Goal: Information Seeking & Learning: Learn about a topic

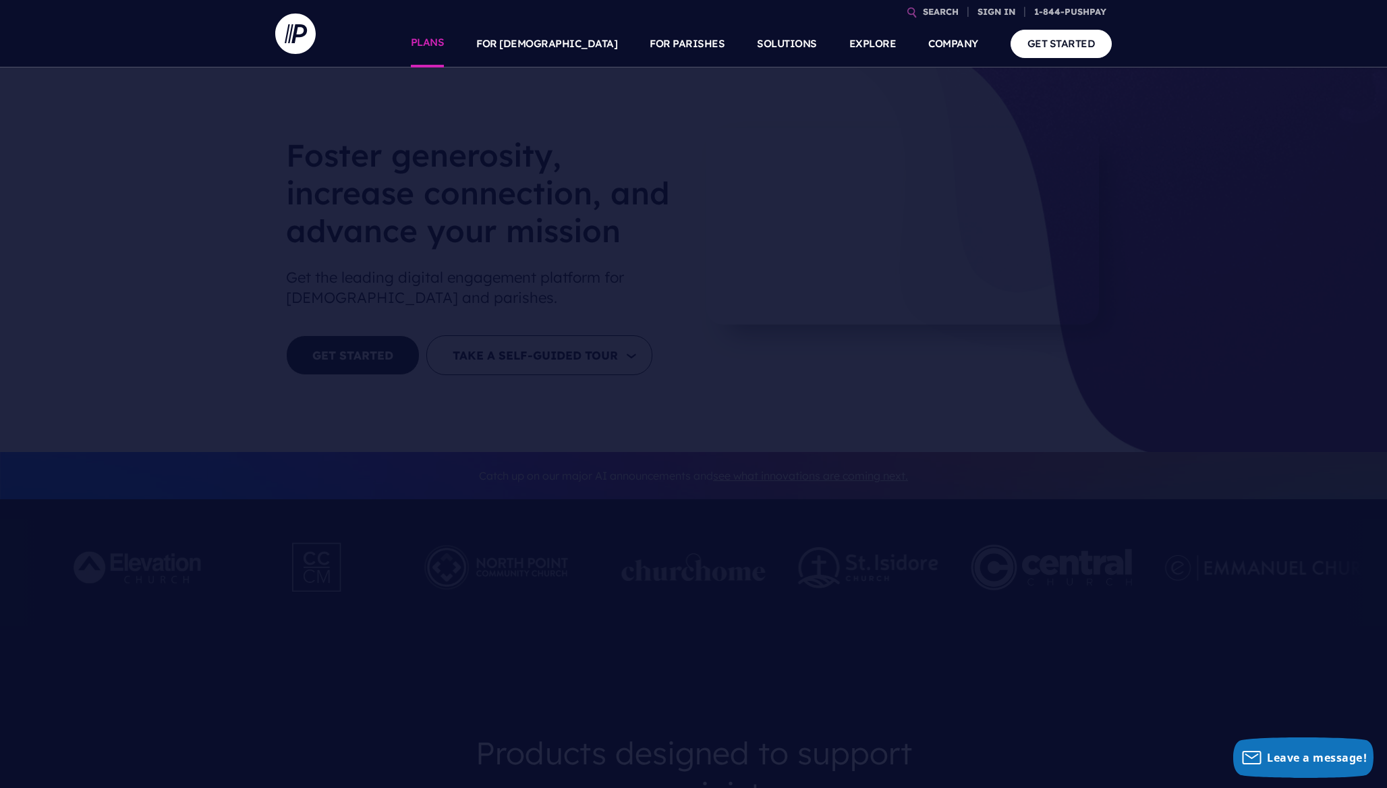
click at [445, 42] on link "PLANS" at bounding box center [428, 43] width 34 height 47
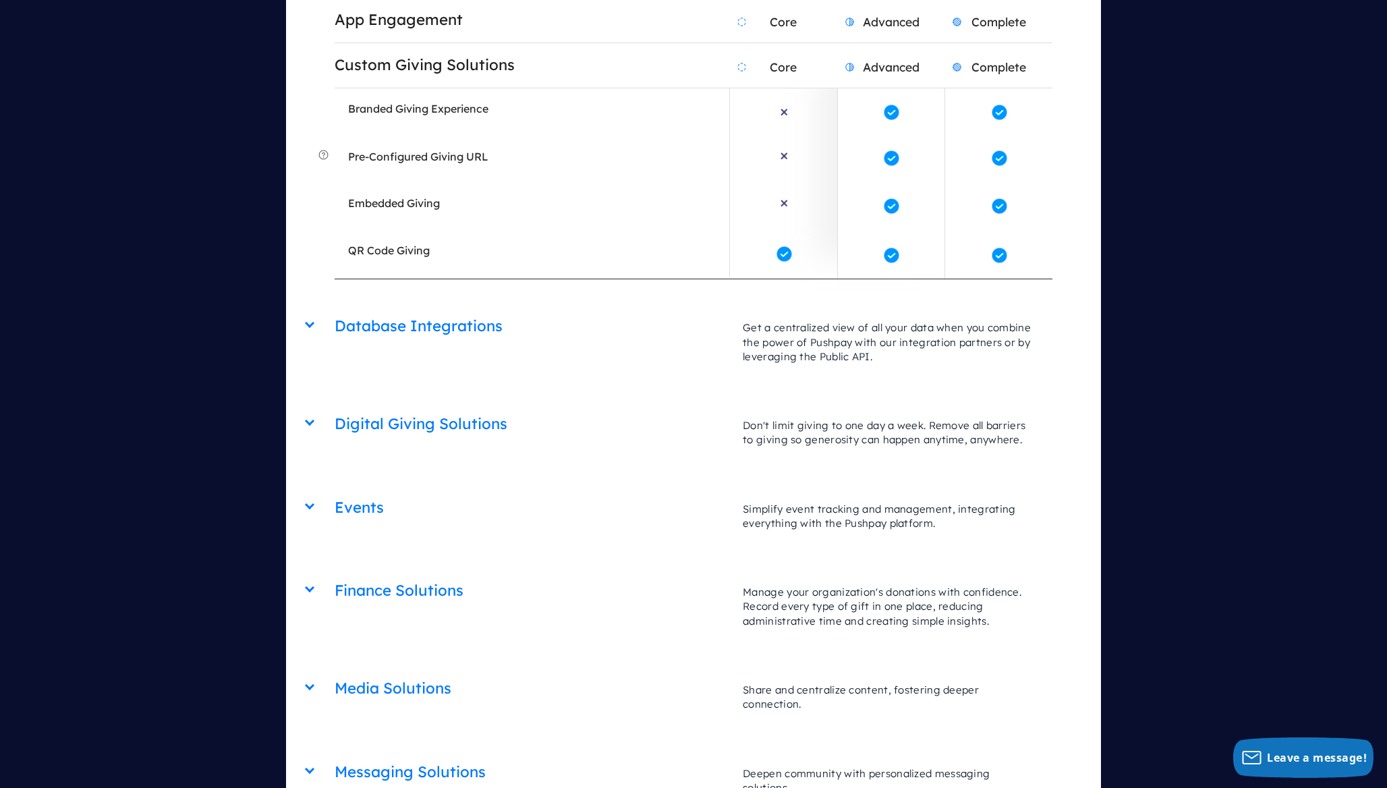
scroll to position [3170, 0]
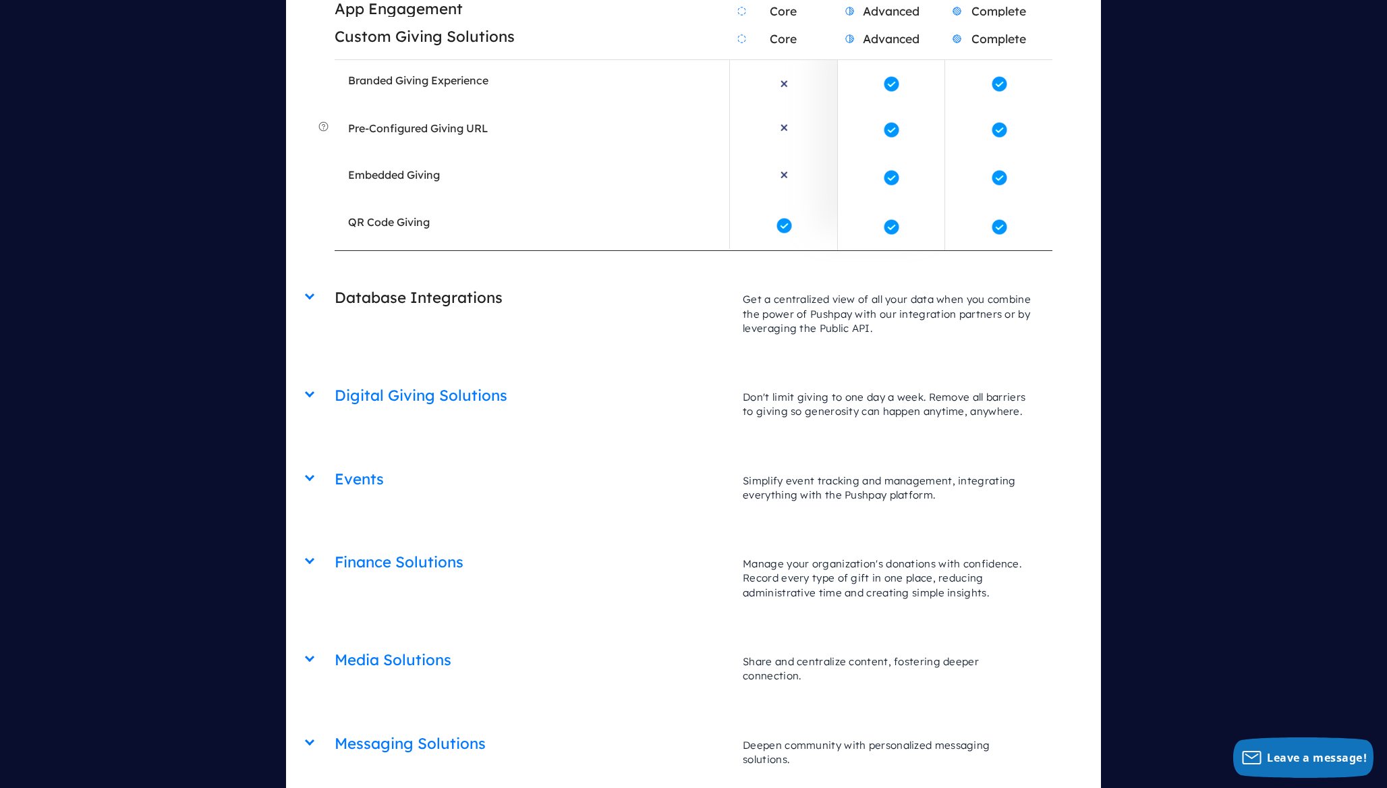
click at [854, 279] on p "Get a centralized view of all your data when you combine the power of Pushpay w…" at bounding box center [890, 314] width 323 height 70
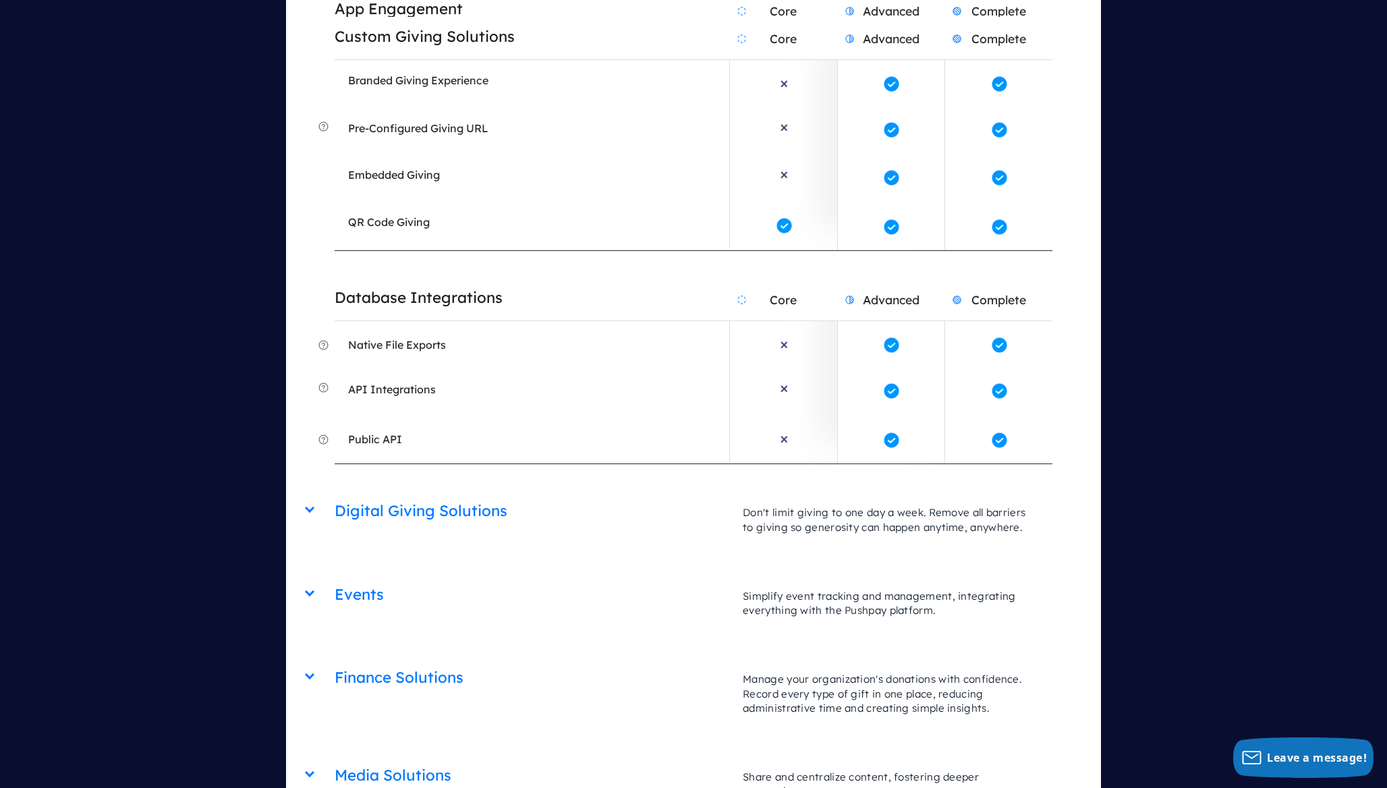
click at [859, 464] on div "Digital Giving Solutions Core Advanced Complete Don't limit giving to one day a…" at bounding box center [693, 506] width 717 height 84
click at [849, 492] on p "Don't limit giving to one day a week. Remove all barriers to giving so generosi…" at bounding box center [890, 520] width 323 height 56
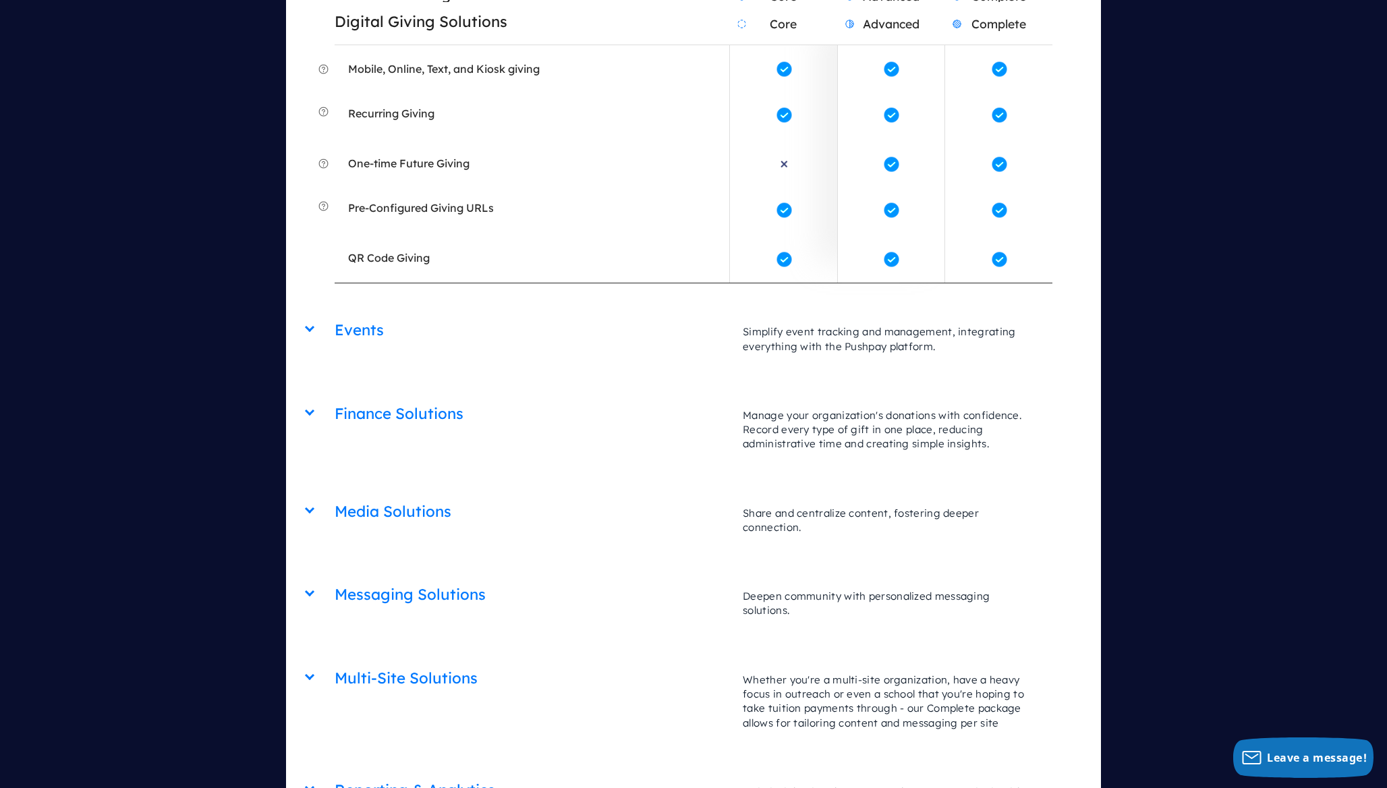
scroll to position [3672, 0]
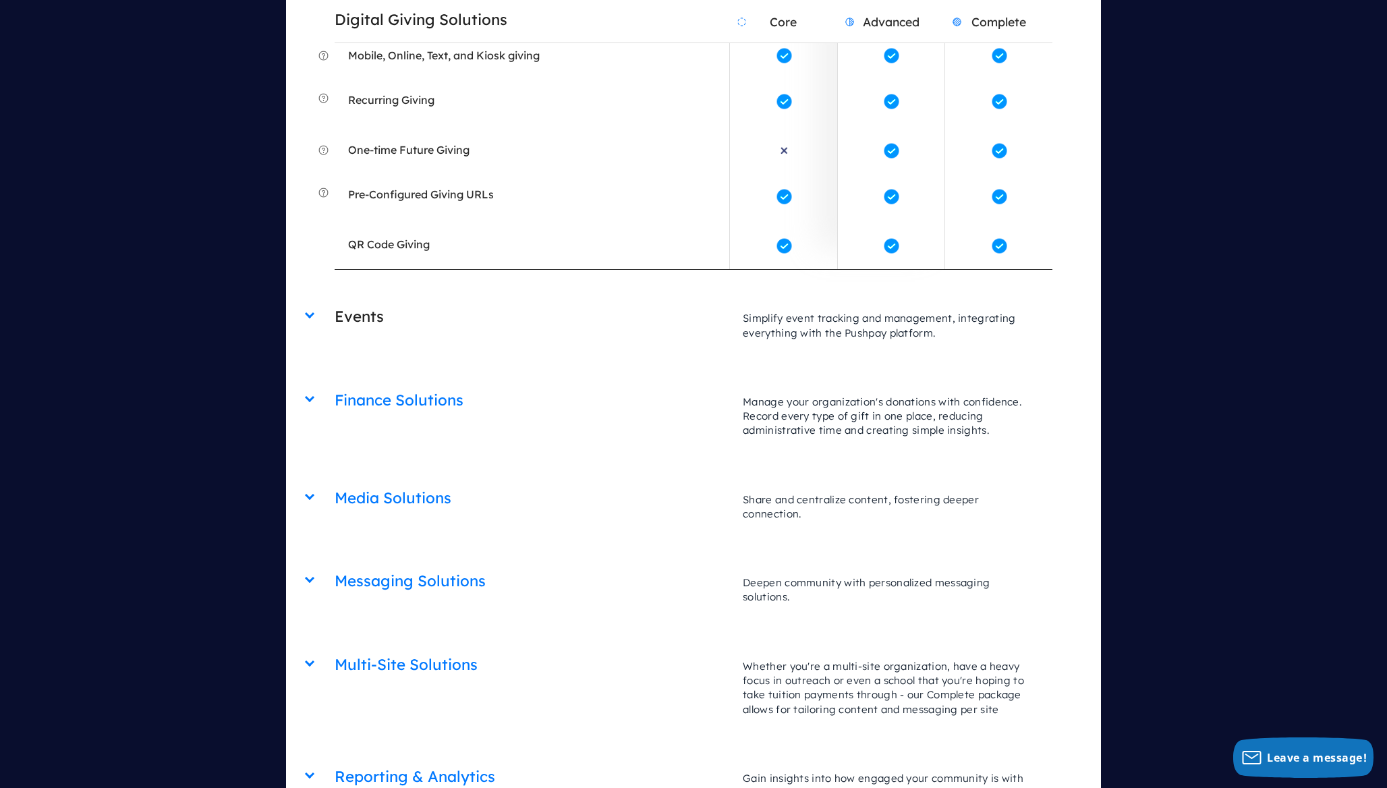
click at [840, 298] on p "Simplify event tracking and management, integrating everything with the Pushpay…" at bounding box center [890, 326] width 323 height 56
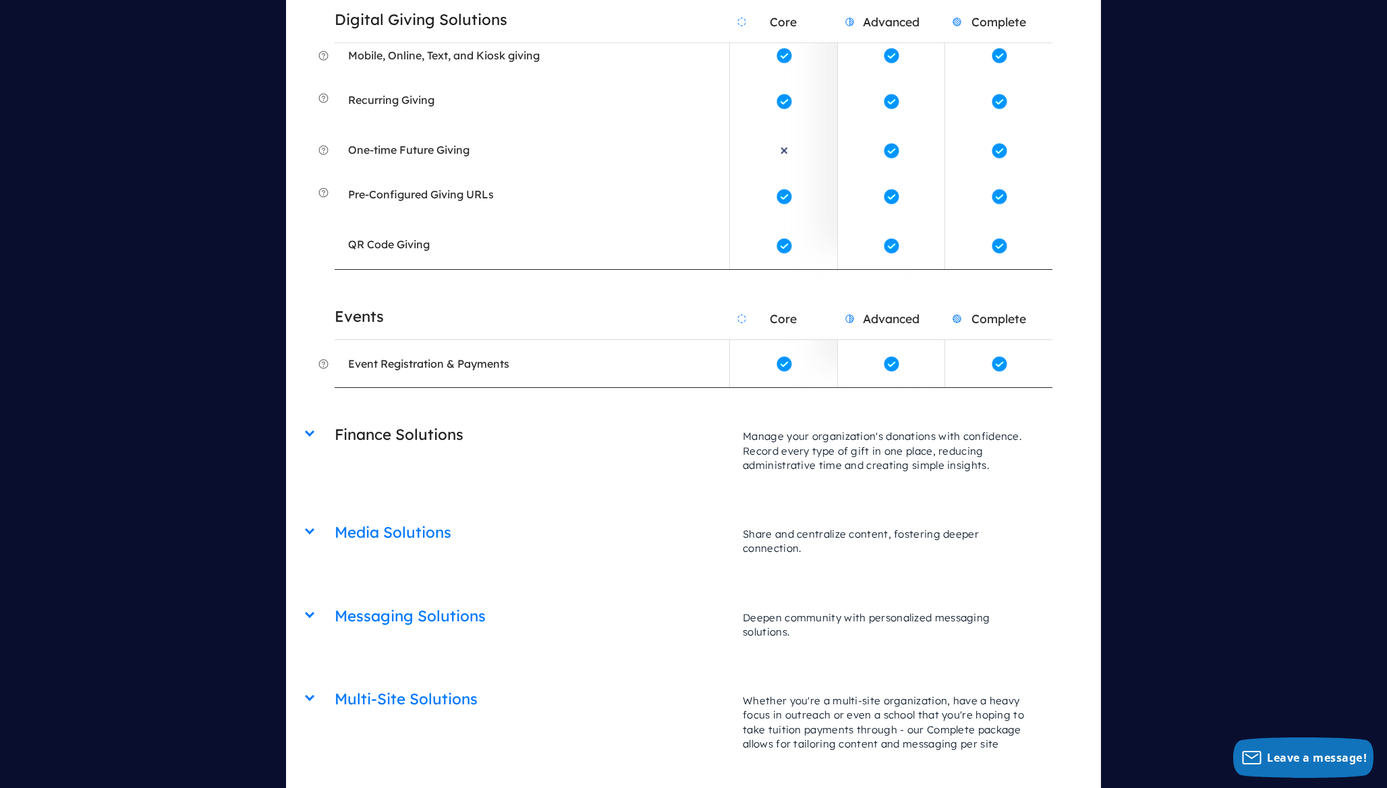
click at [838, 416] on p "Manage your organization's donations with confidence. Record every type of gift…" at bounding box center [890, 451] width 323 height 70
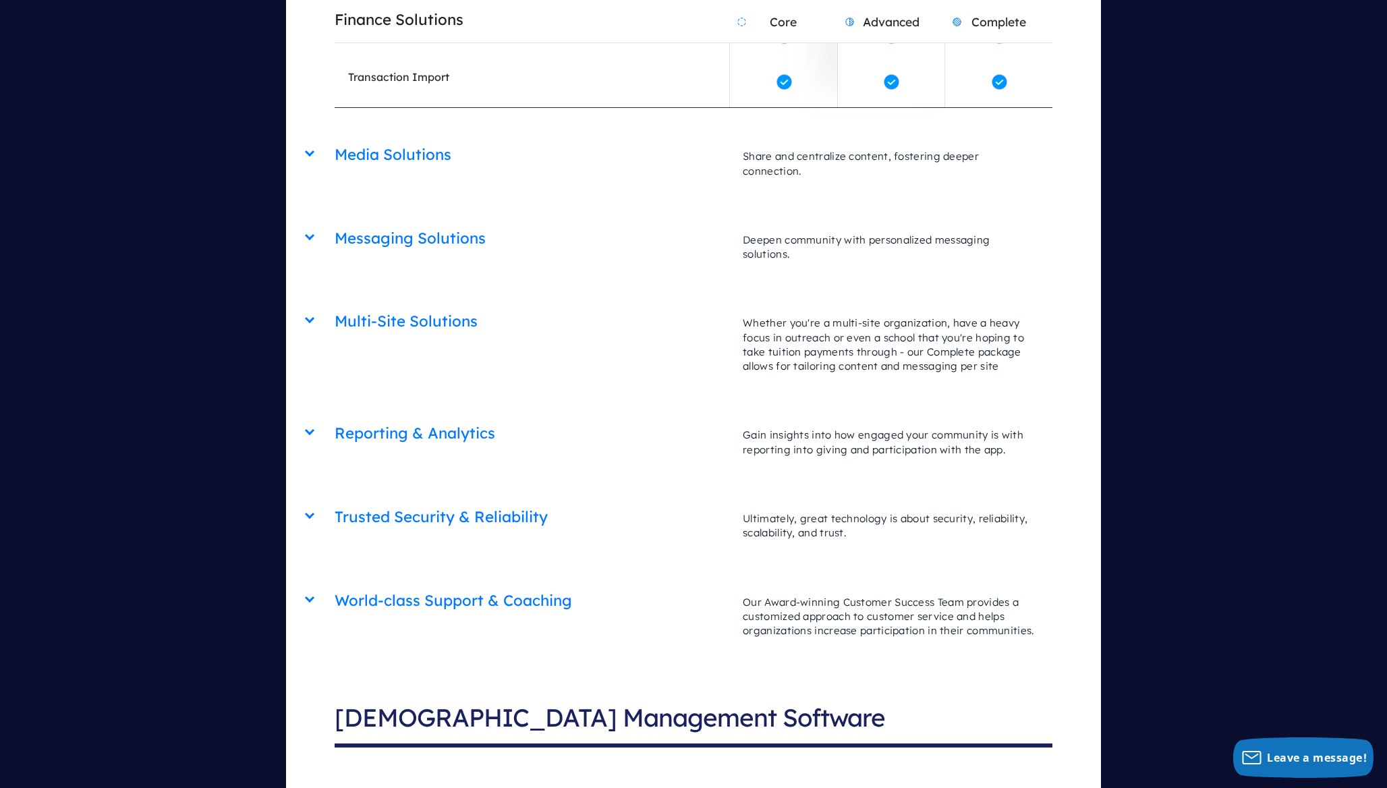
scroll to position [4500, 0]
click at [836, 302] on p "Whether you're a multi-site organization, have a heavy focus in outreach or eve…" at bounding box center [890, 344] width 323 height 84
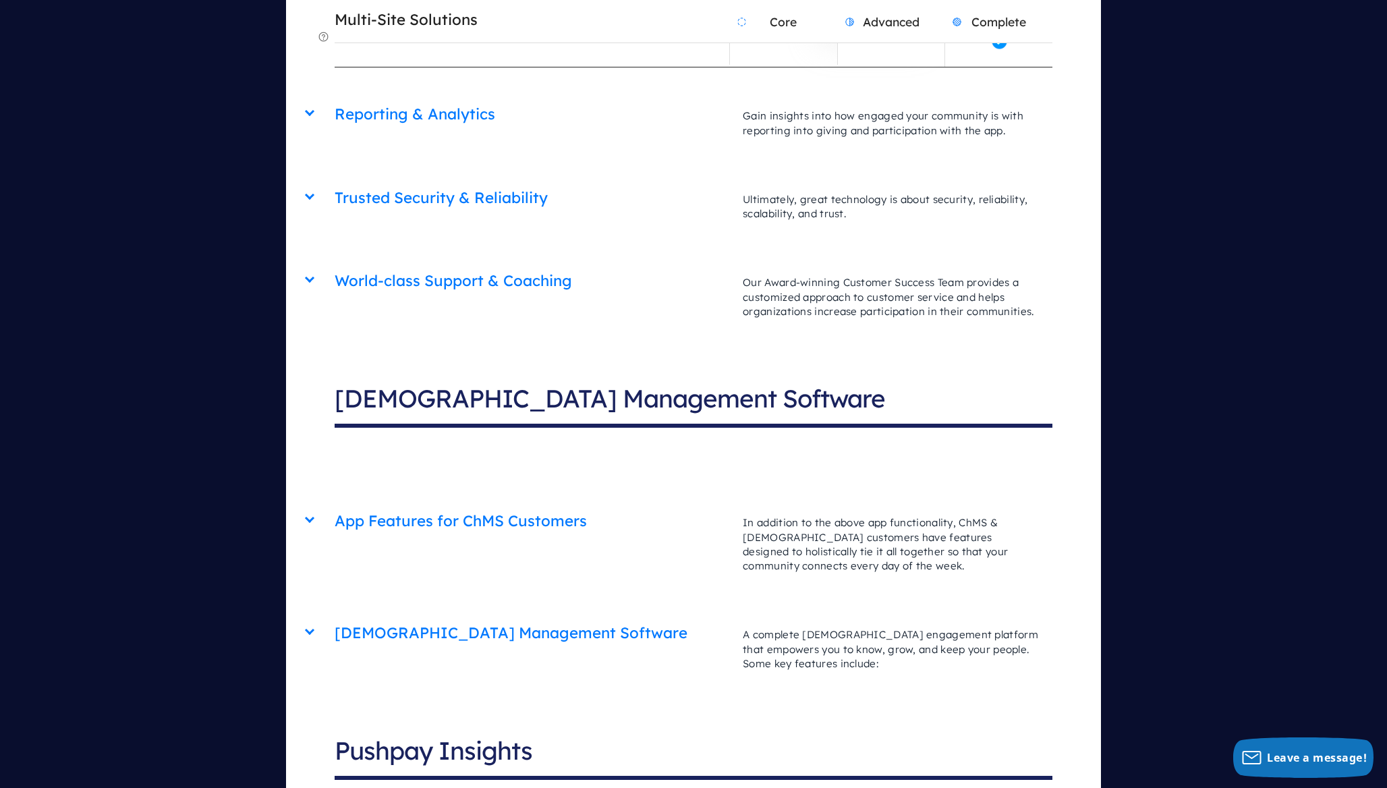
scroll to position [5088, 0]
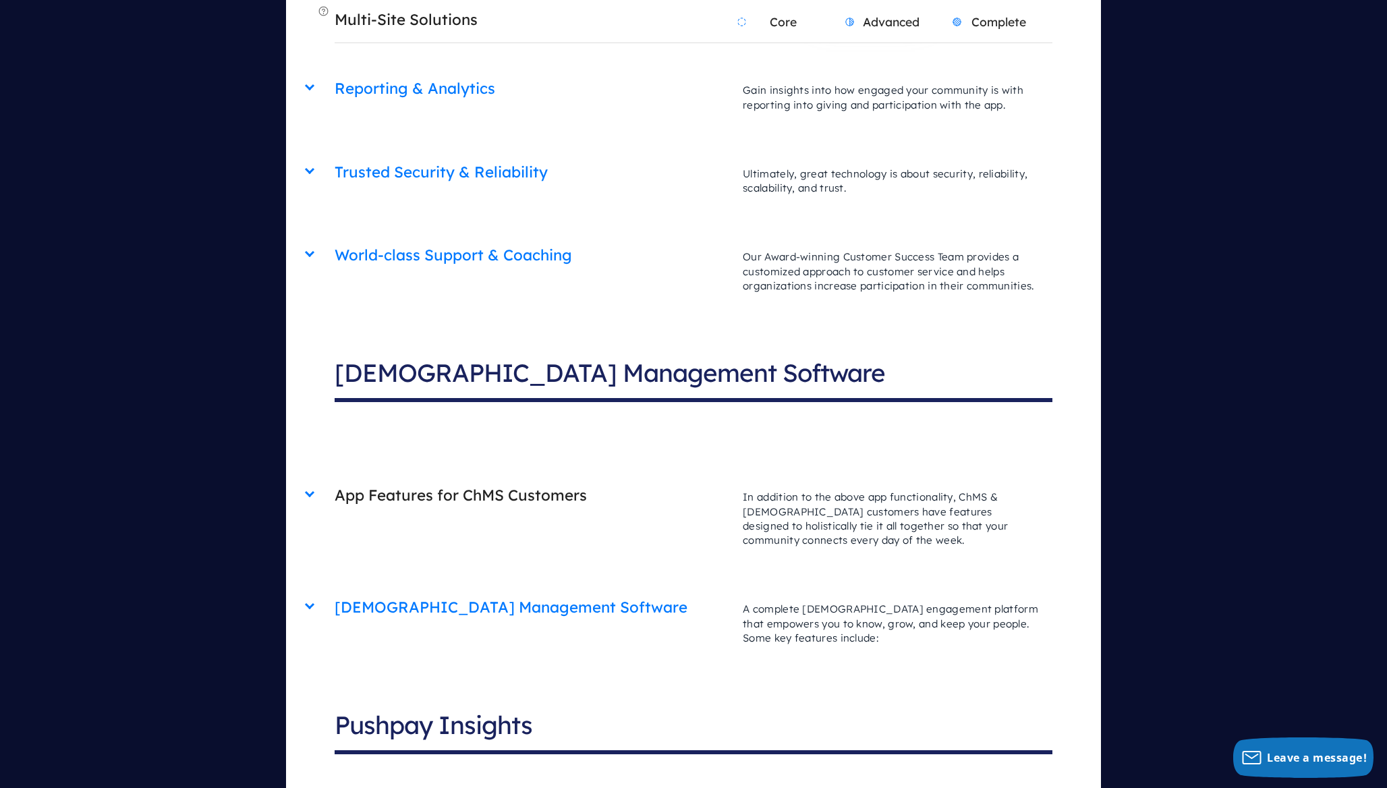
click at [843, 476] on p "In addition to the above app functionality, ChMS & [DEMOGRAPHIC_DATA] customers…" at bounding box center [890, 518] width 323 height 84
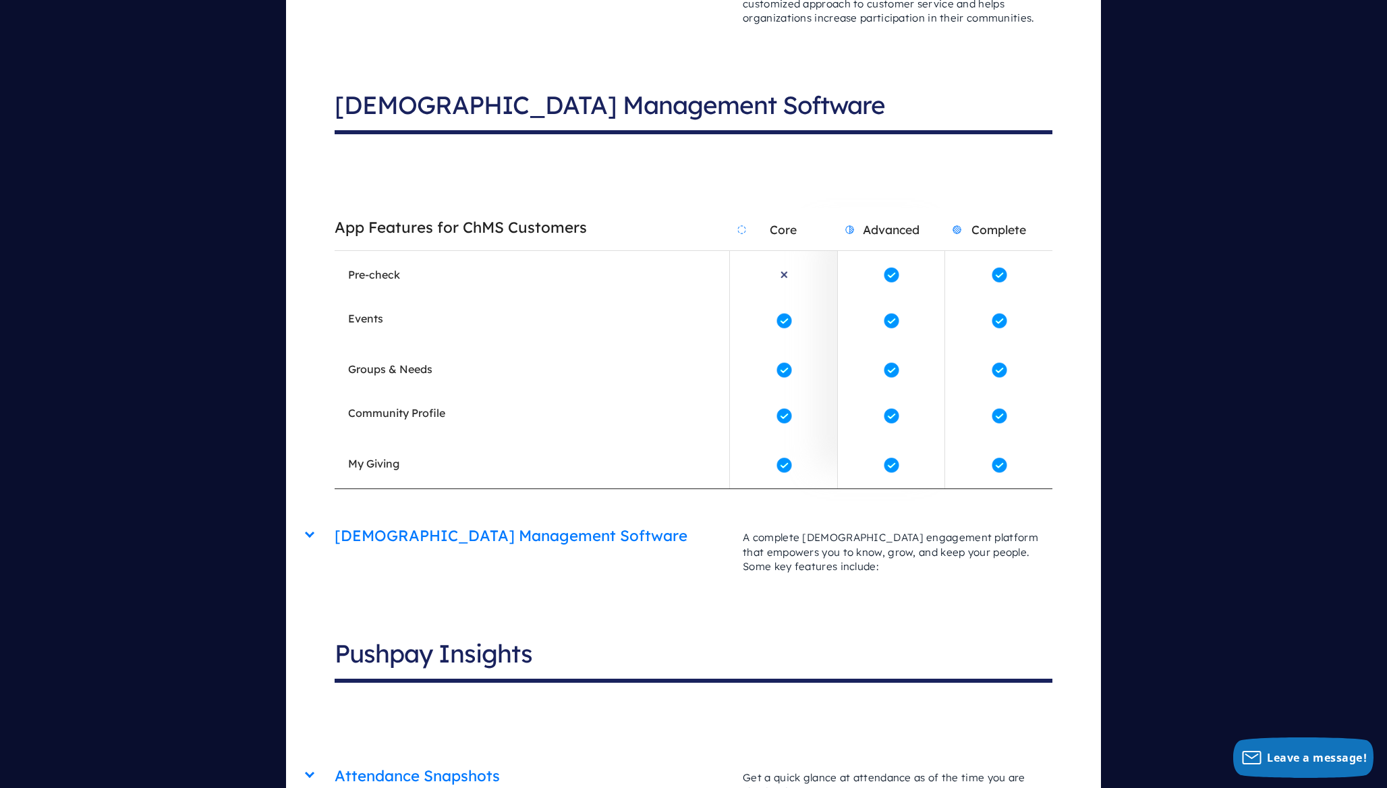
scroll to position [5365, 0]
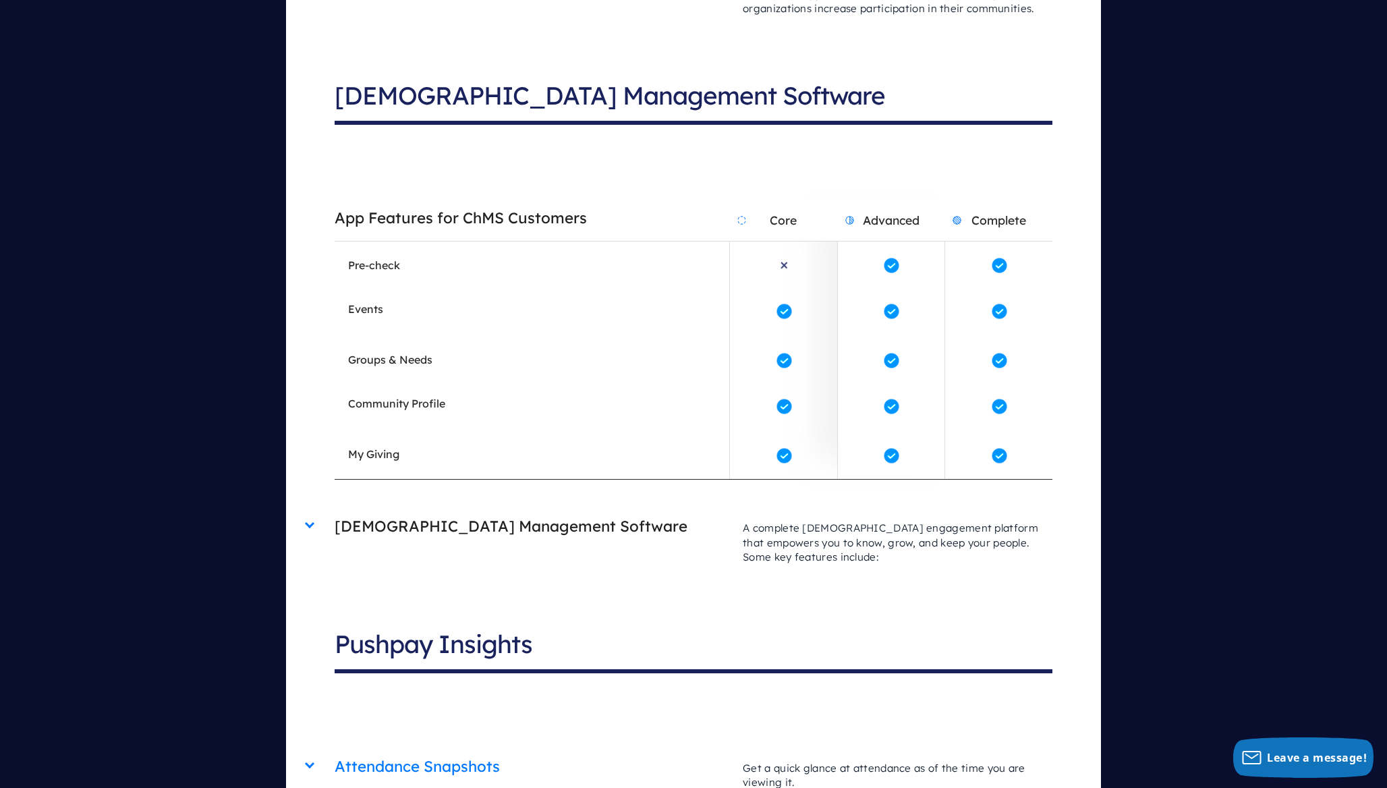
click at [850, 507] on p "A complete [DEMOGRAPHIC_DATA] engagement platform that empowers you to know, gr…" at bounding box center [890, 542] width 323 height 70
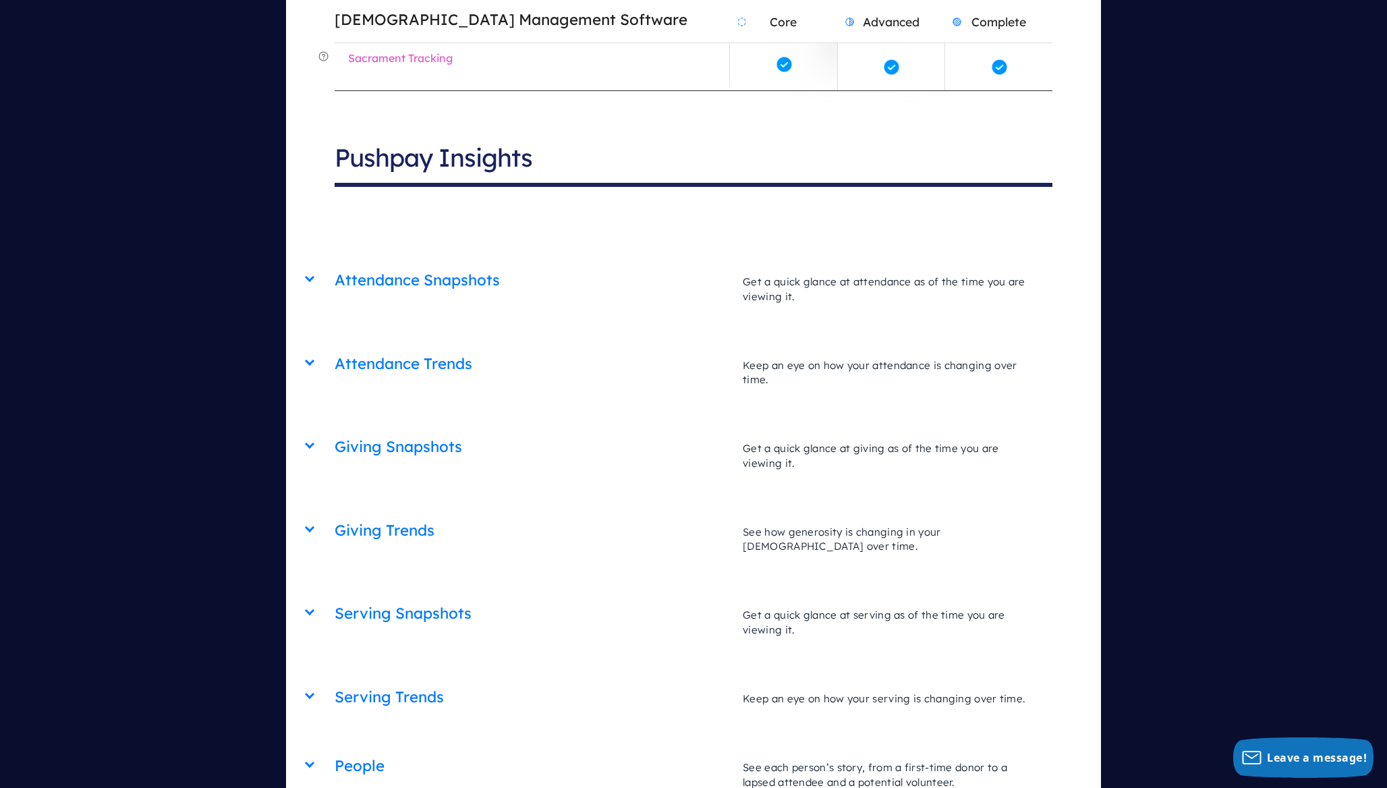
scroll to position [6840, 0]
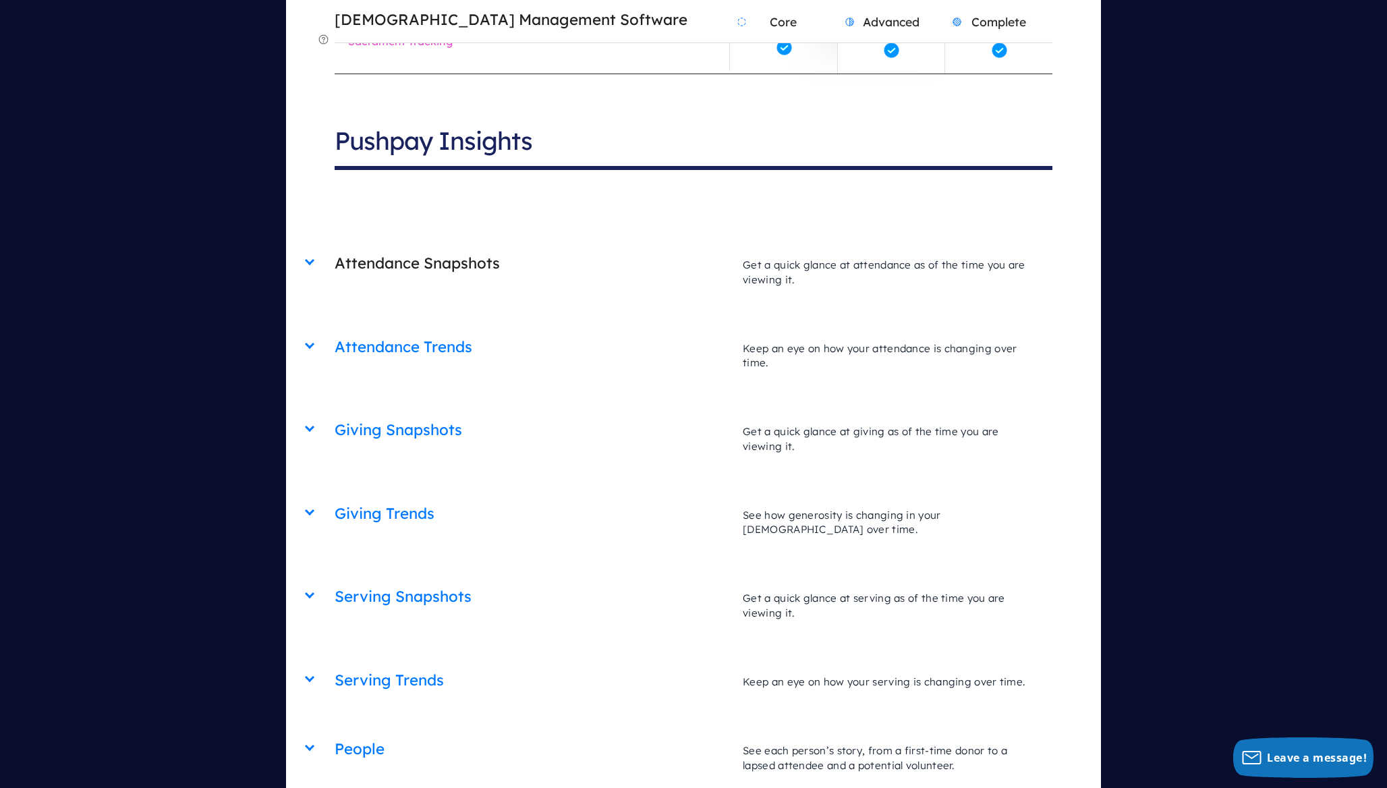
click at [827, 244] on p "Get a quick glance at attendance as of the time you are viewing it." at bounding box center [890, 272] width 323 height 56
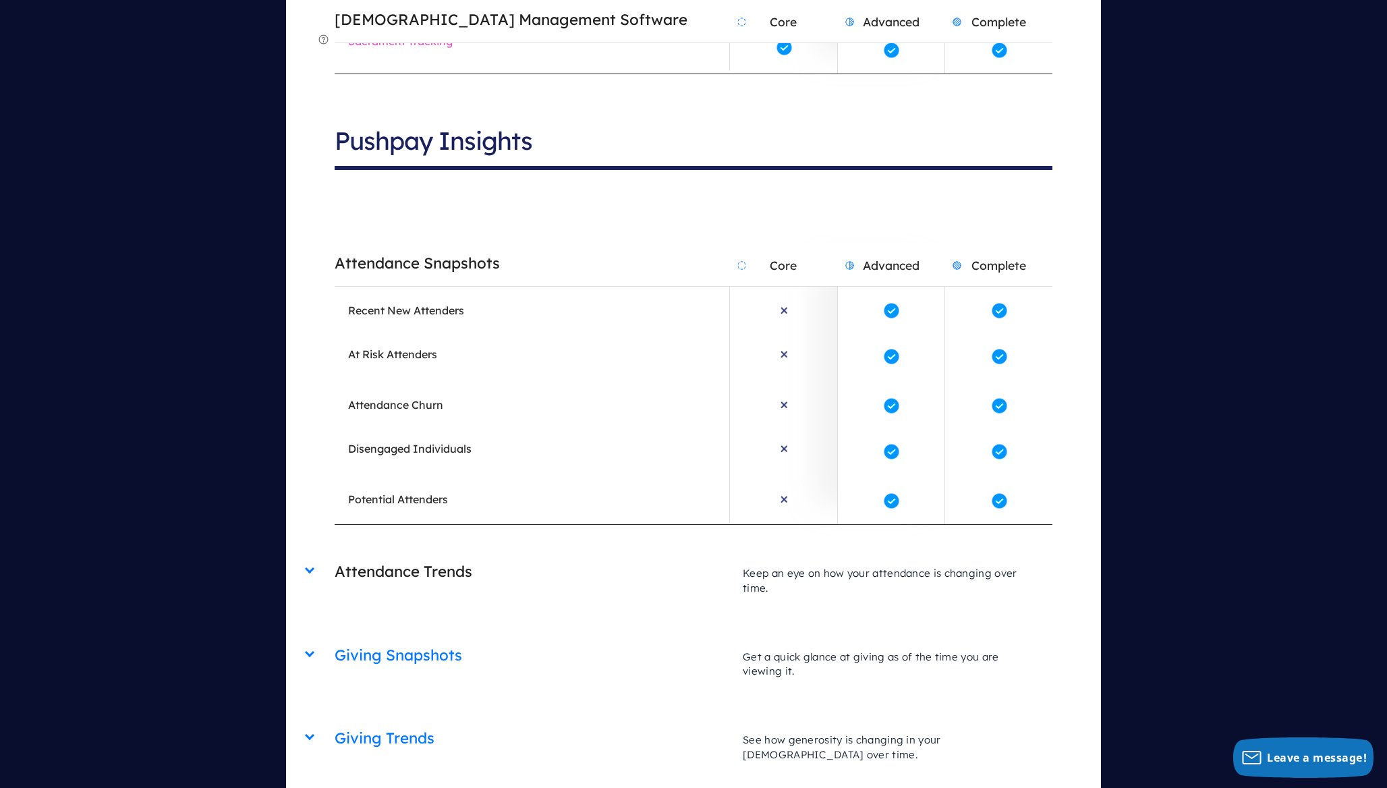
click at [848, 553] on p "Keep an eye on how your attendance is changing over time." at bounding box center [890, 581] width 323 height 56
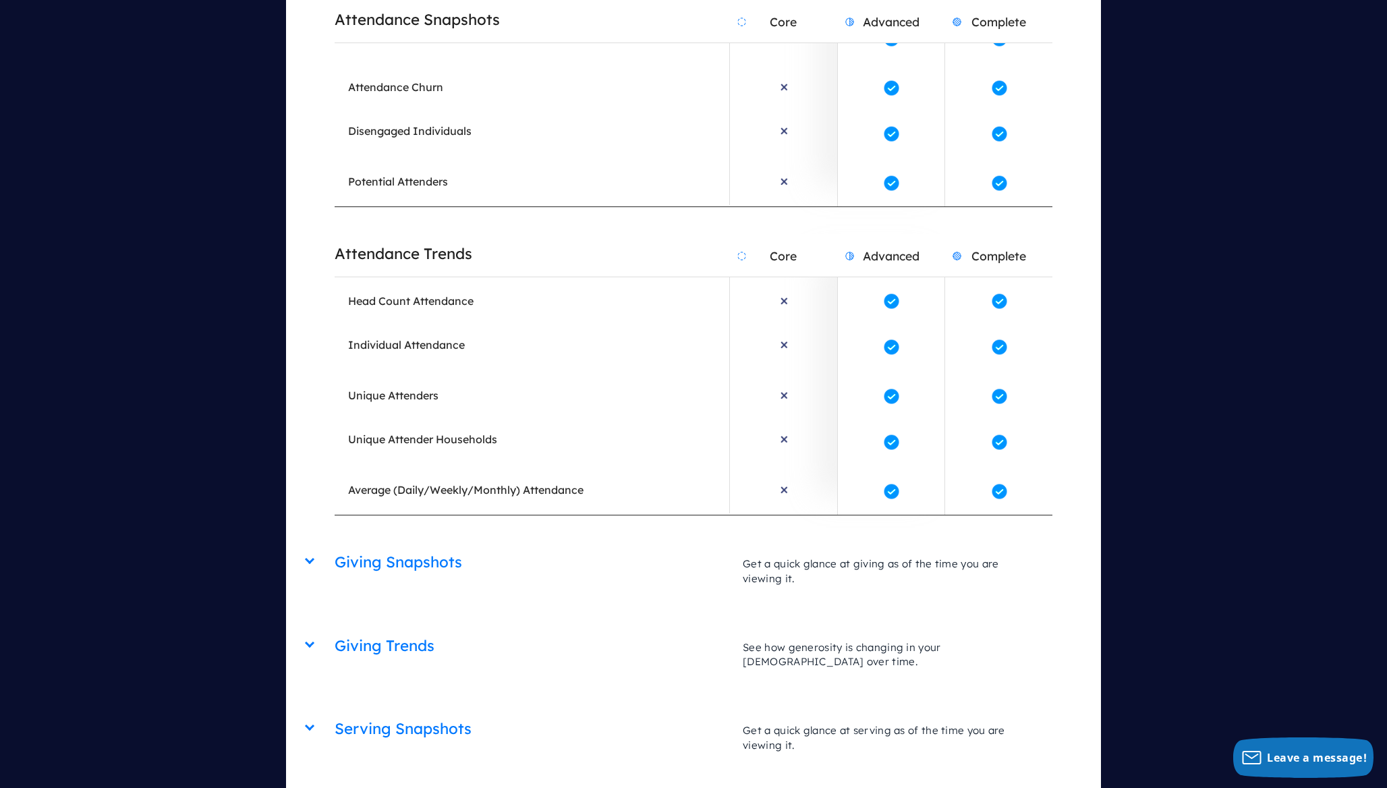
scroll to position [7192, 0]
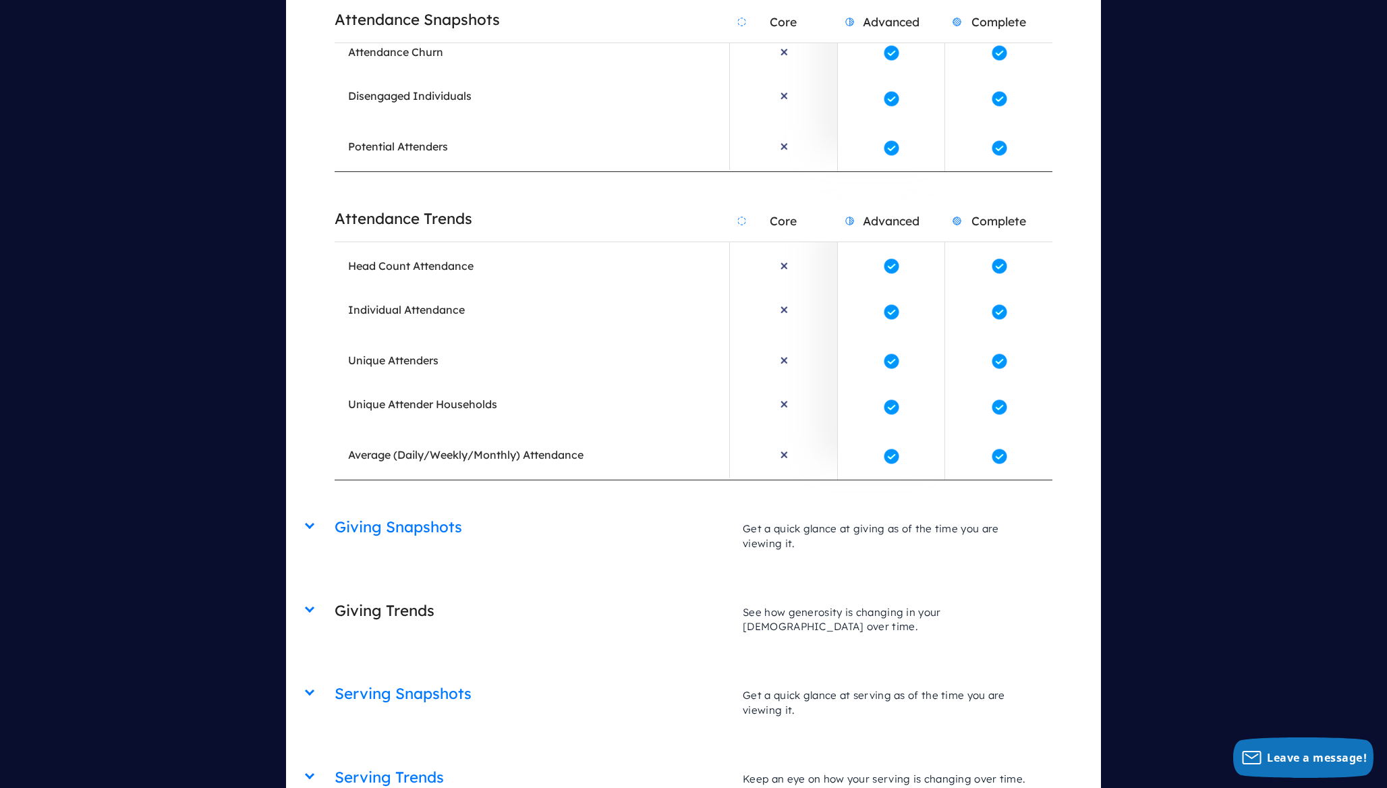
click at [834, 592] on p "See how generosity is changing in your [DEMOGRAPHIC_DATA] over time." at bounding box center [890, 620] width 323 height 56
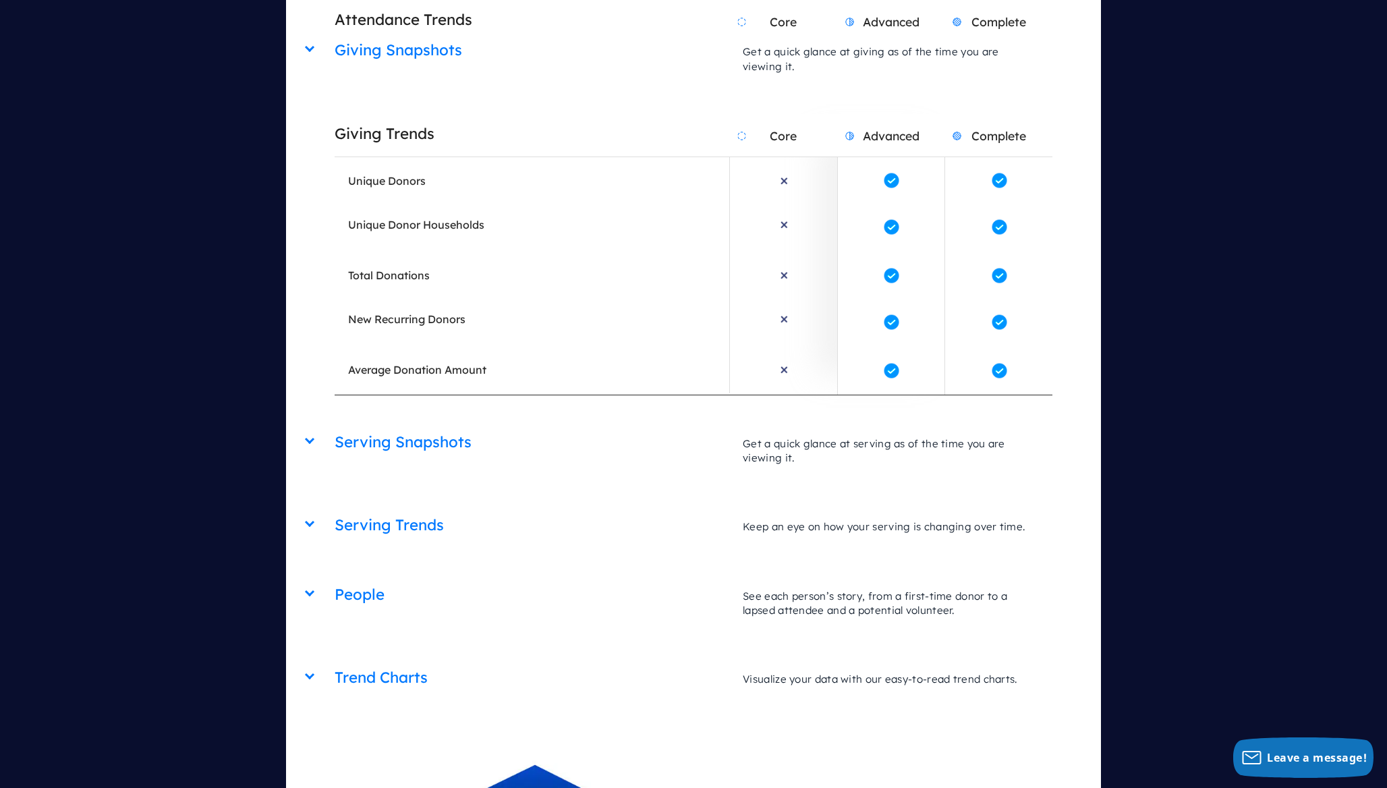
scroll to position [7670, 0]
click at [831, 422] on p "Get a quick glance at serving as of the time you are viewing it." at bounding box center [890, 450] width 323 height 56
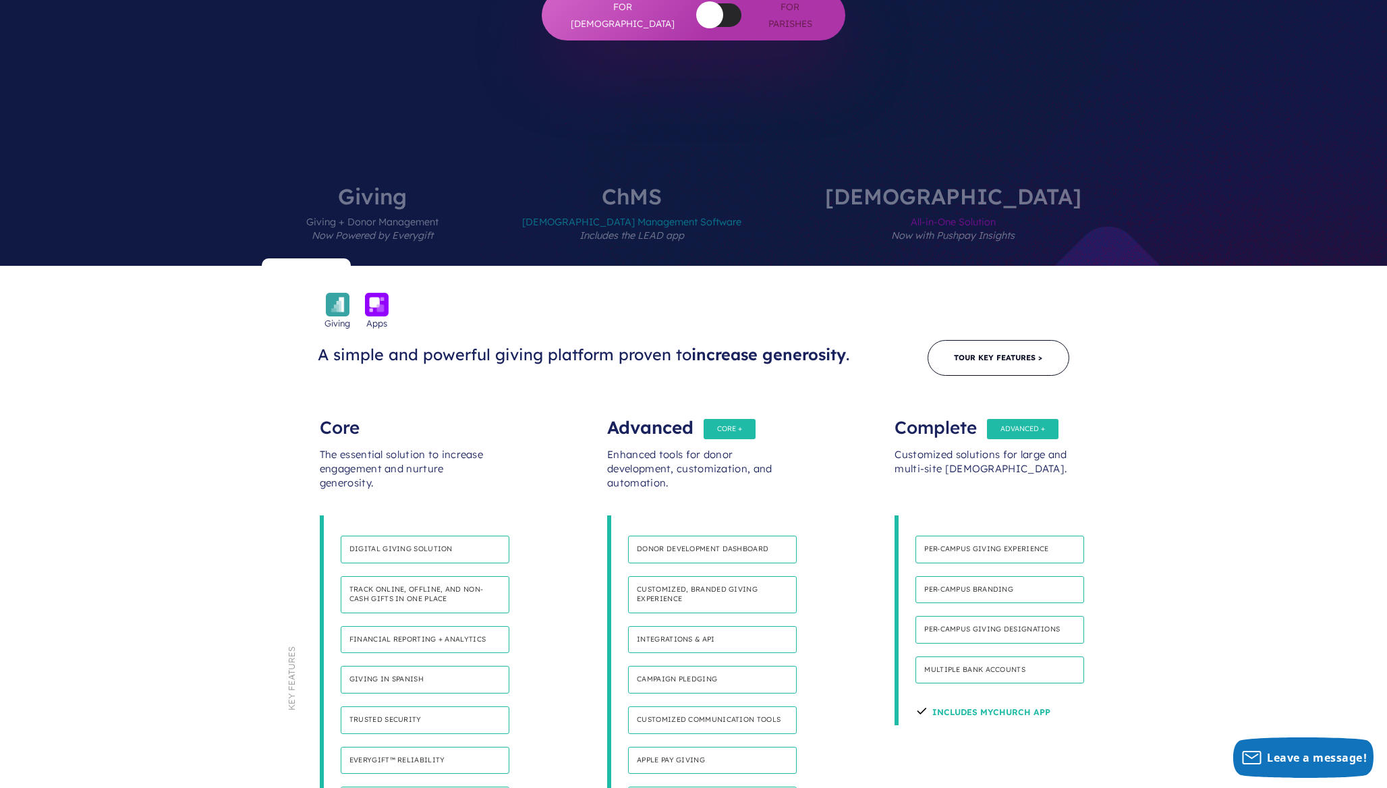
scroll to position [518, 0]
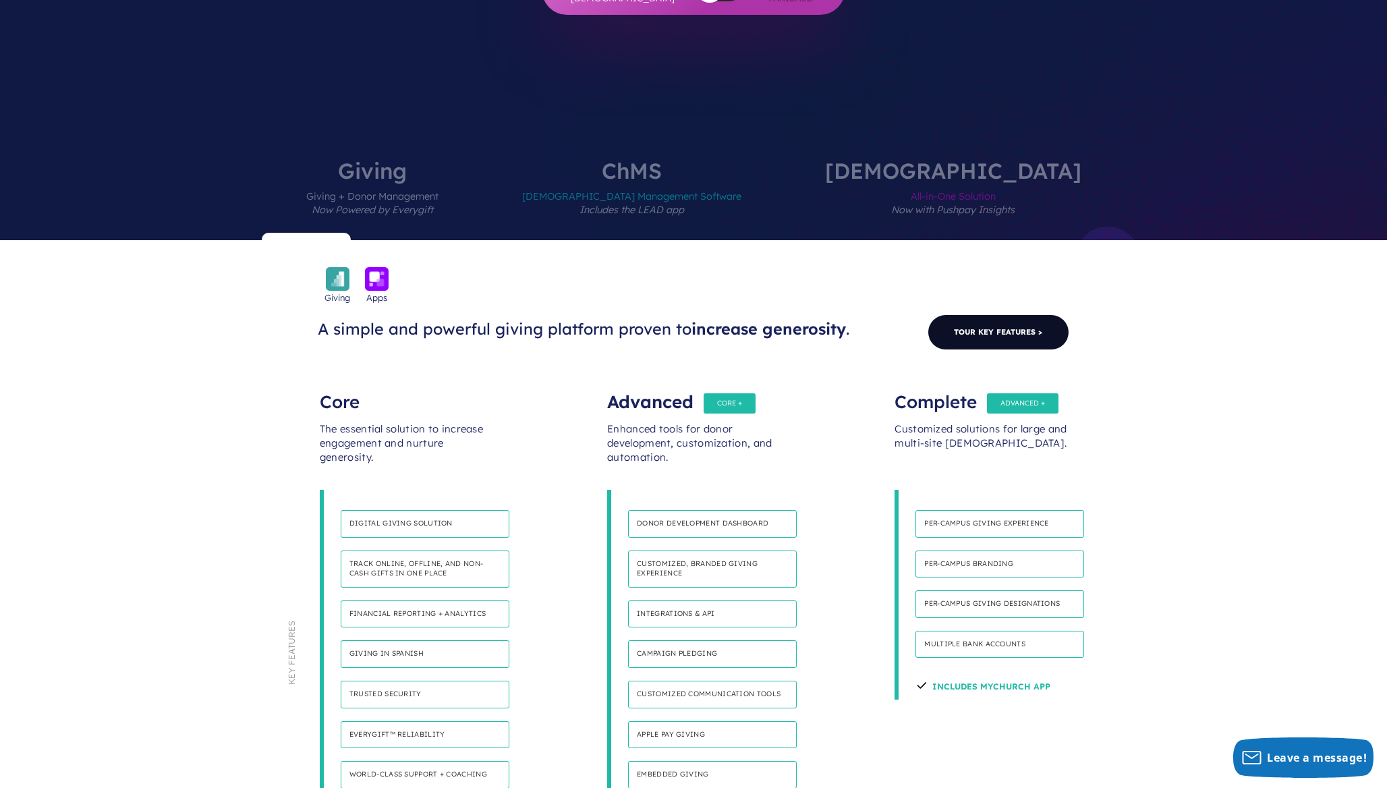
click at [993, 314] on link "Tour Key Features >" at bounding box center [999, 332] width 142 height 36
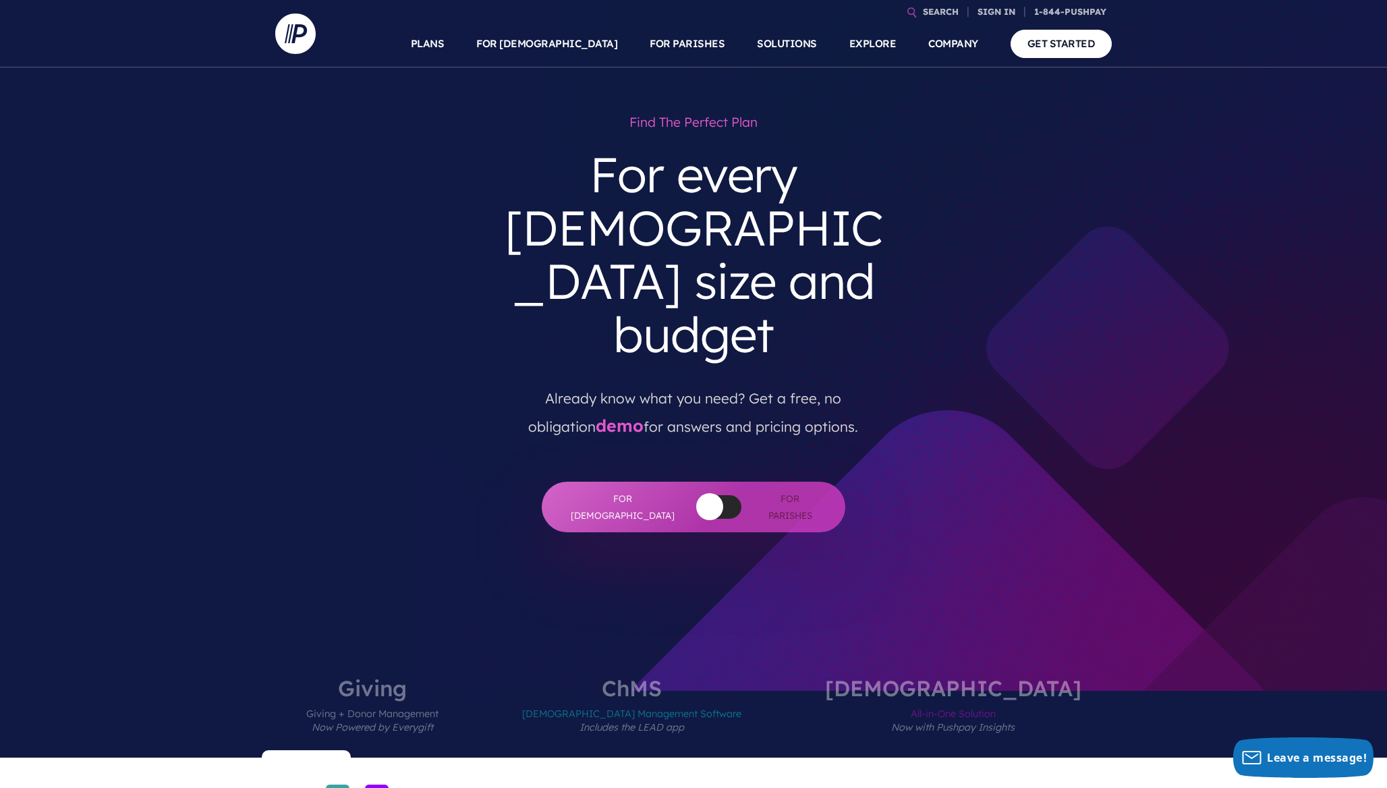
click at [676, 552] on div "Find the perfect plan For every church size and budget Already know what you ne…" at bounding box center [693, 372] width 837 height 610
click at [676, 699] on span "Church Management Software Includes the LEAD app" at bounding box center [631, 728] width 219 height 59
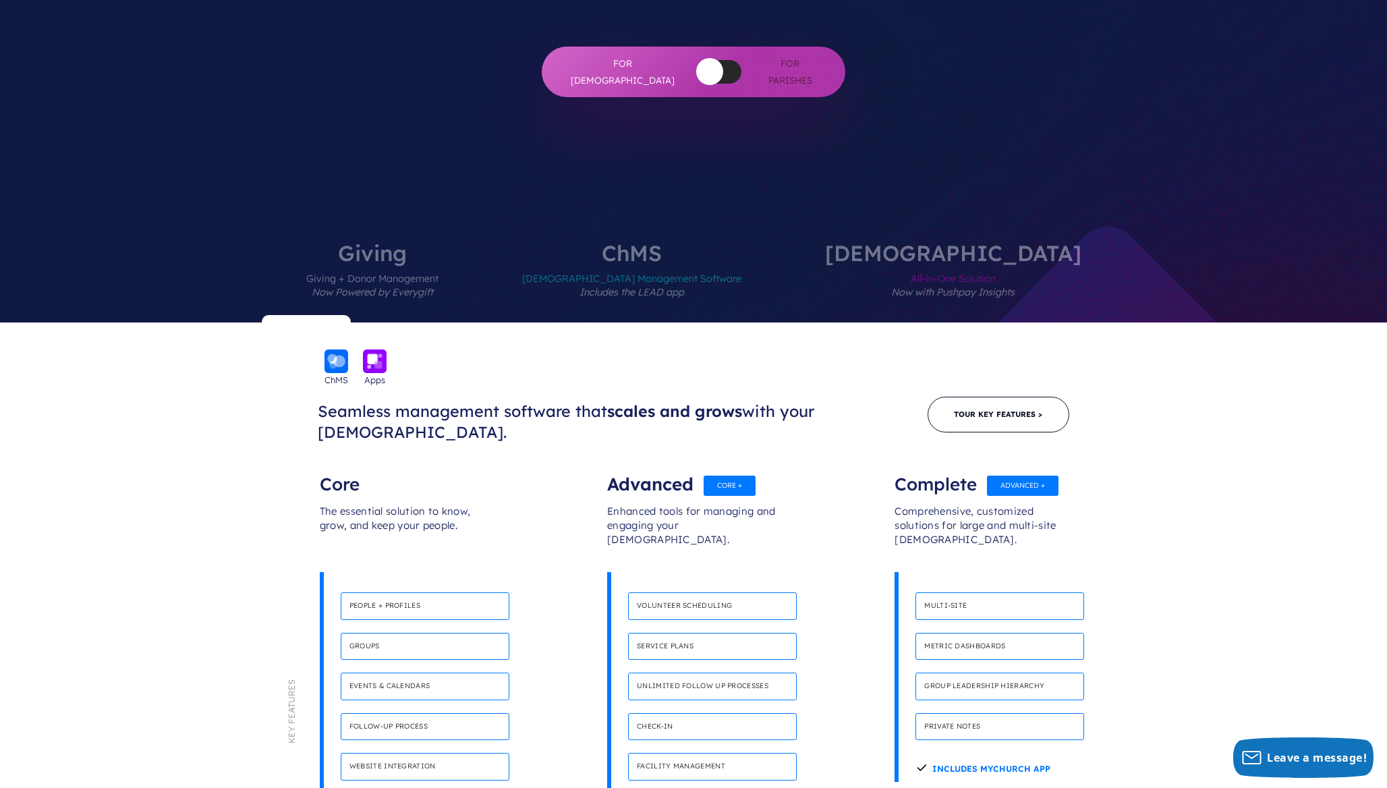
scroll to position [448, 0]
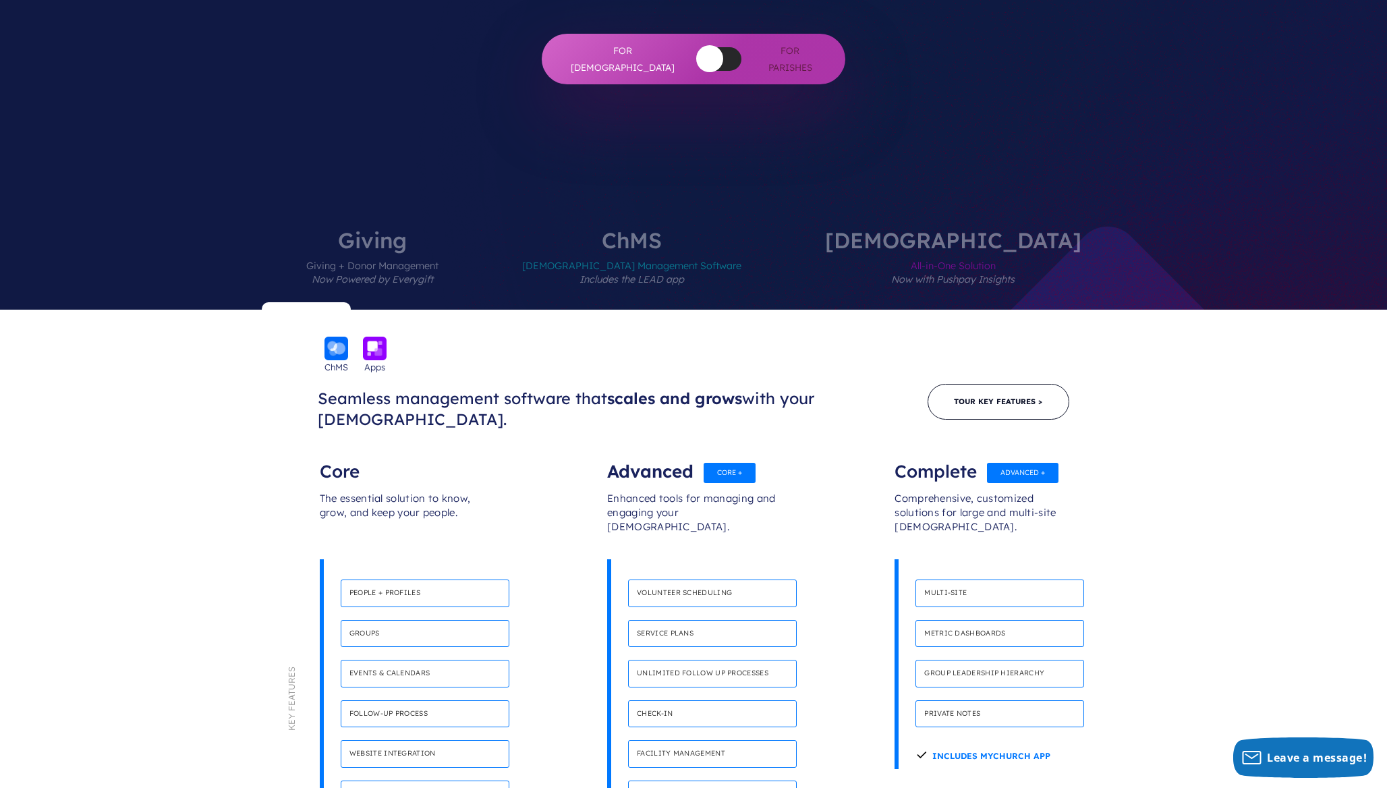
click at [909, 273] on em "Now with Pushpay Insights" at bounding box center [952, 279] width 123 height 12
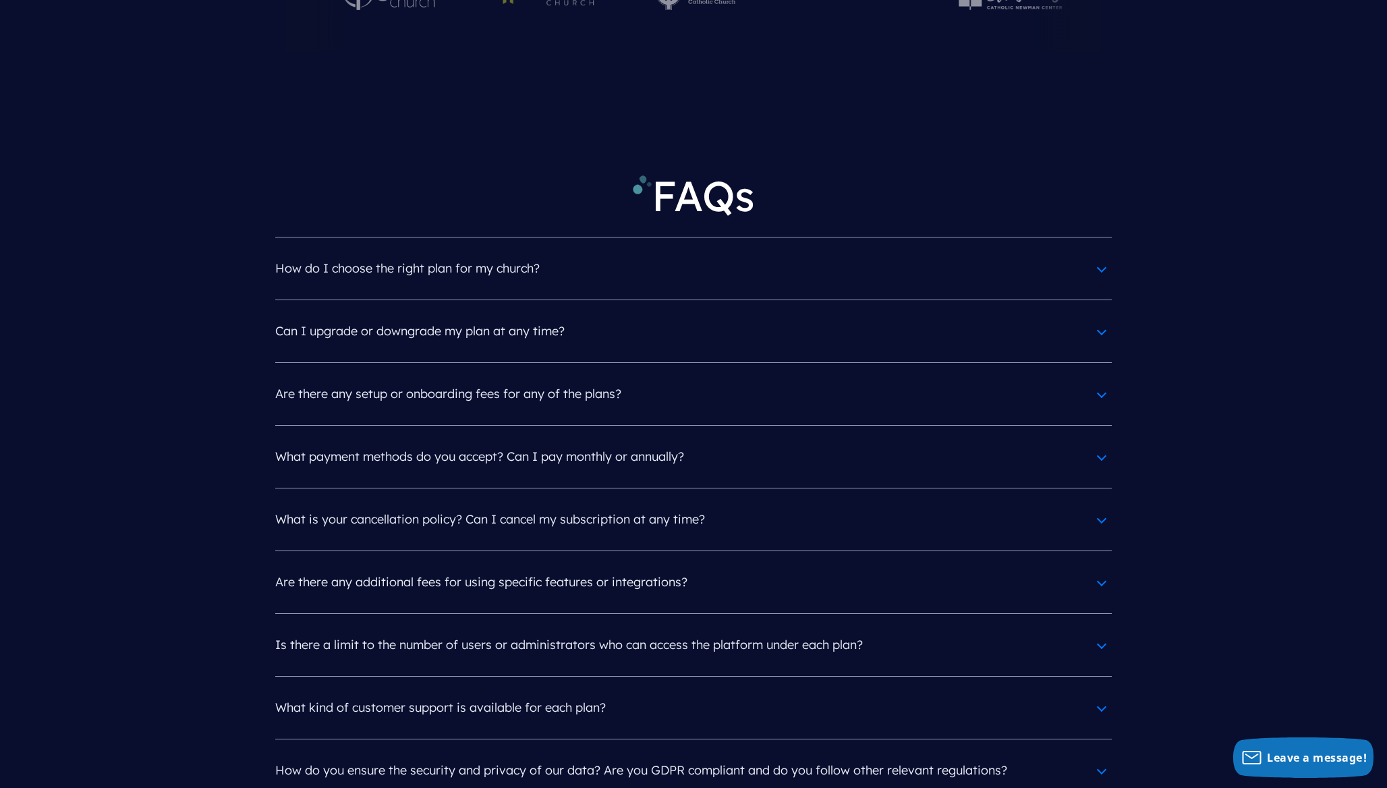
scroll to position [6130, 0]
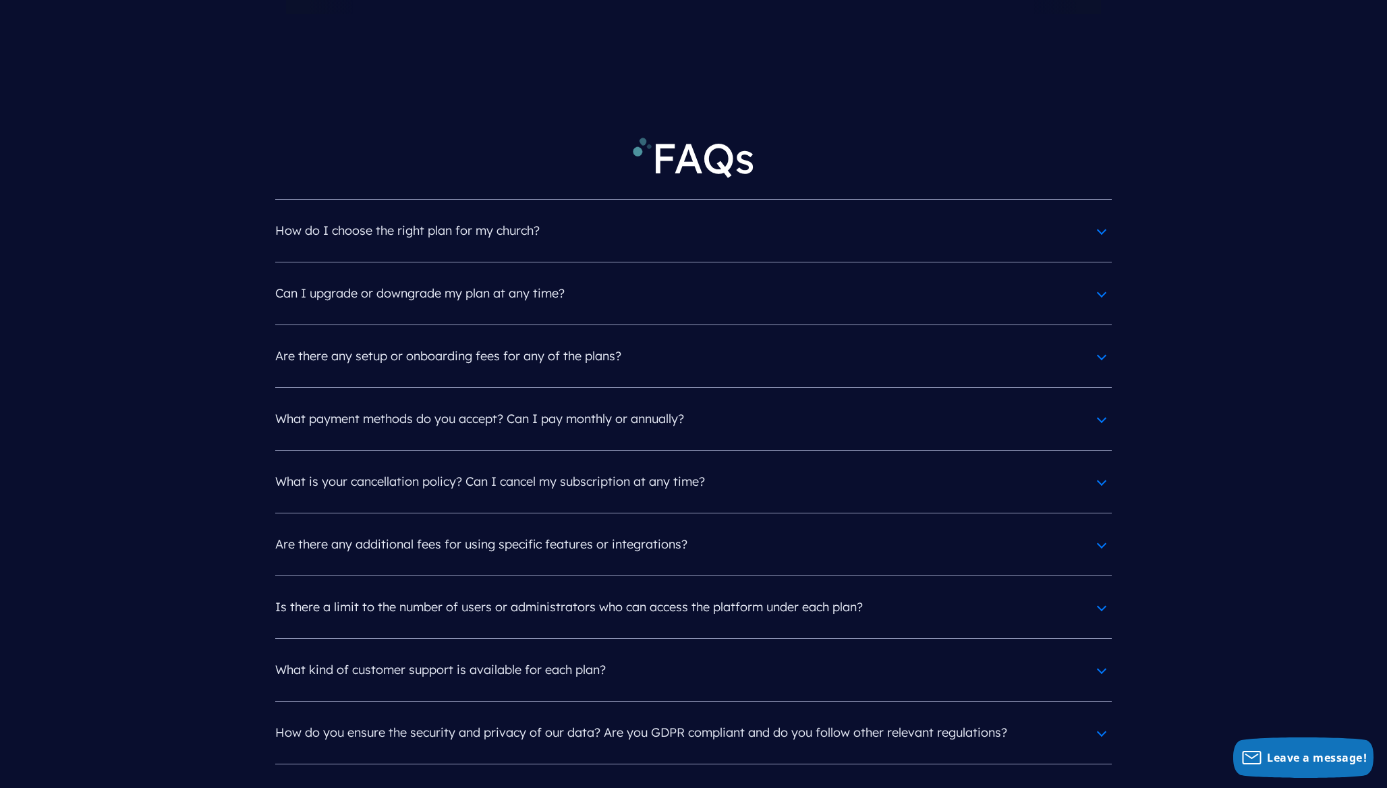
click at [559, 276] on h4 "Can I upgrade or downgrade my plan at any time?" at bounding box center [693, 293] width 837 height 35
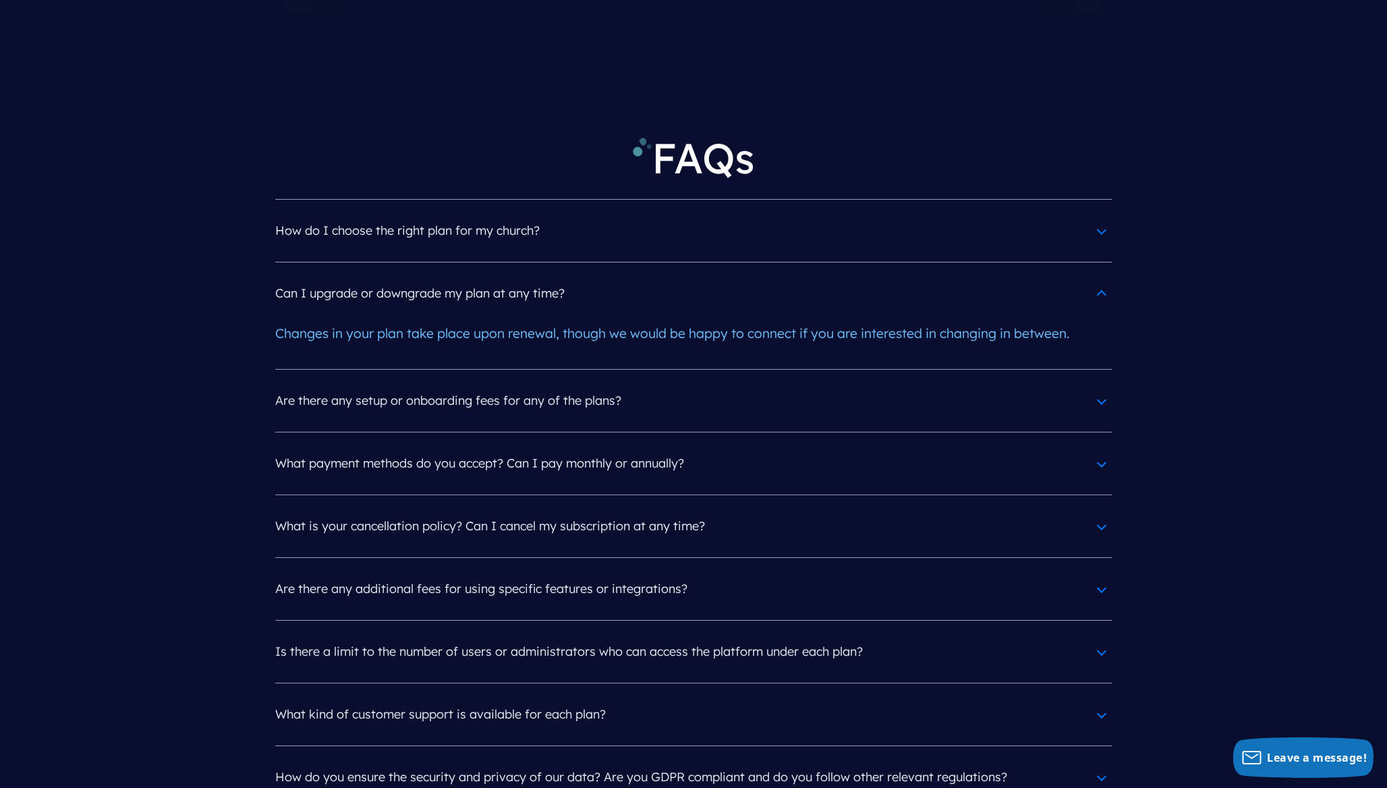
click at [584, 383] on h4 "Are there any setup or onboarding fees for any of the plans?" at bounding box center [693, 400] width 837 height 35
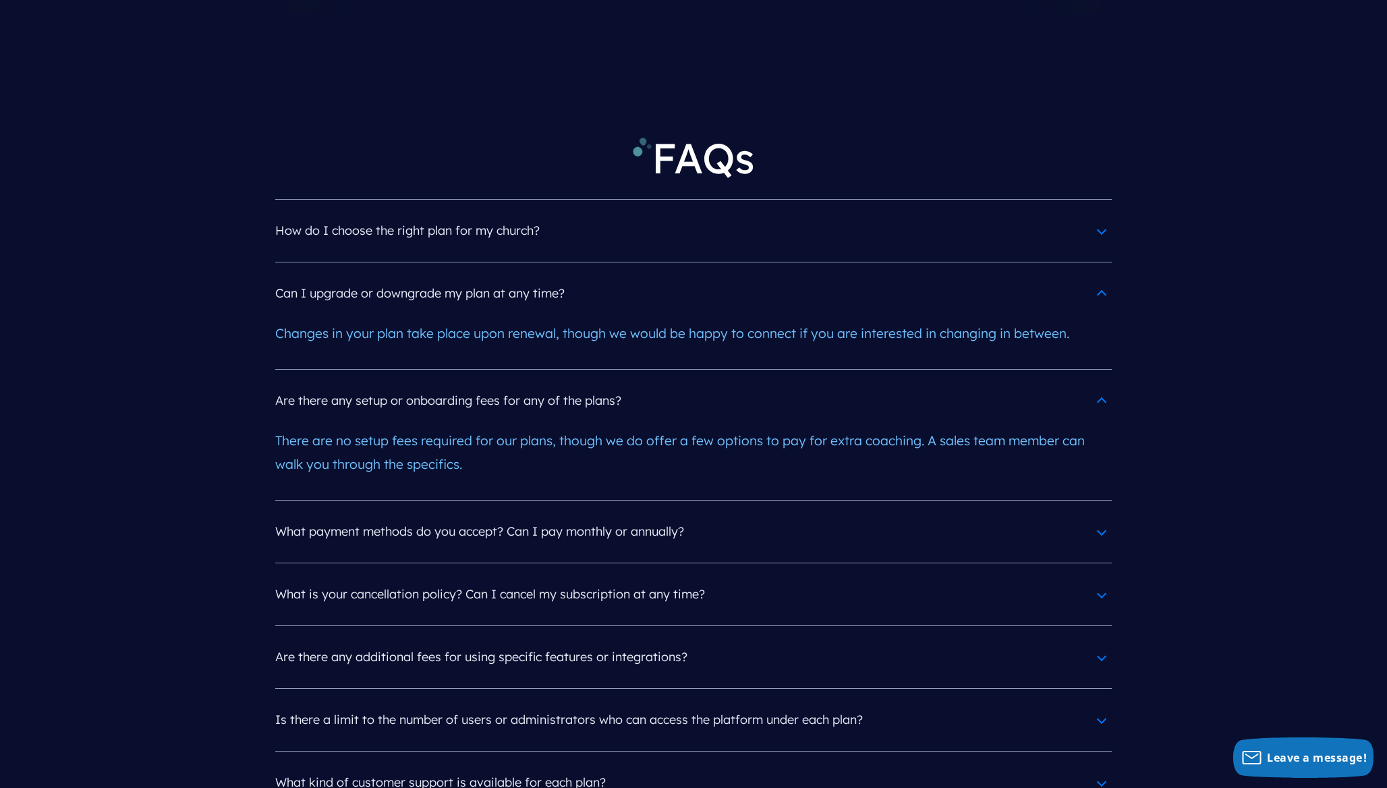
click at [601, 514] on h4 "What payment methods do you accept? Can I pay monthly or annually?" at bounding box center [693, 531] width 837 height 35
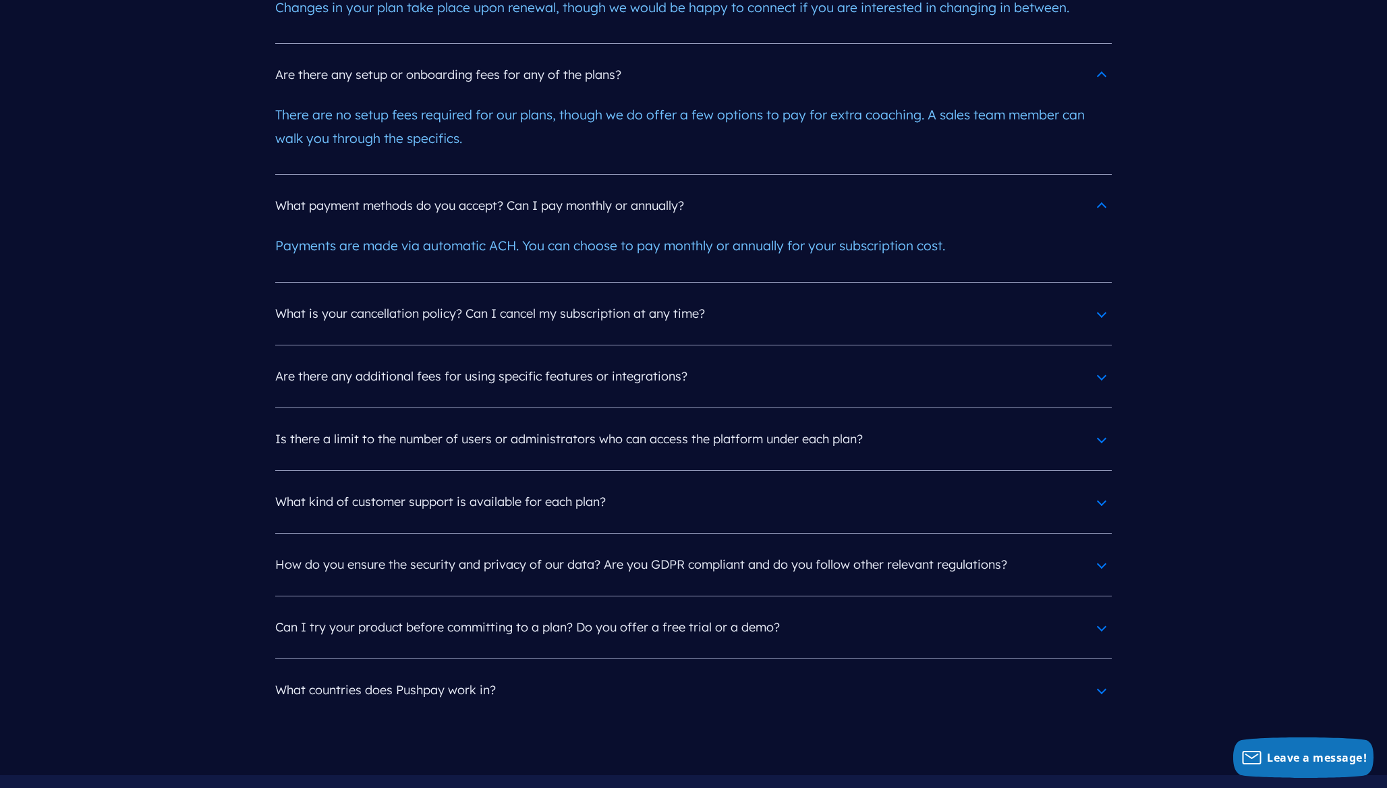
scroll to position [6456, 0]
click at [584, 421] on h4 "Is there a limit to the number of users or administrators who can access the pl…" at bounding box center [693, 438] width 837 height 35
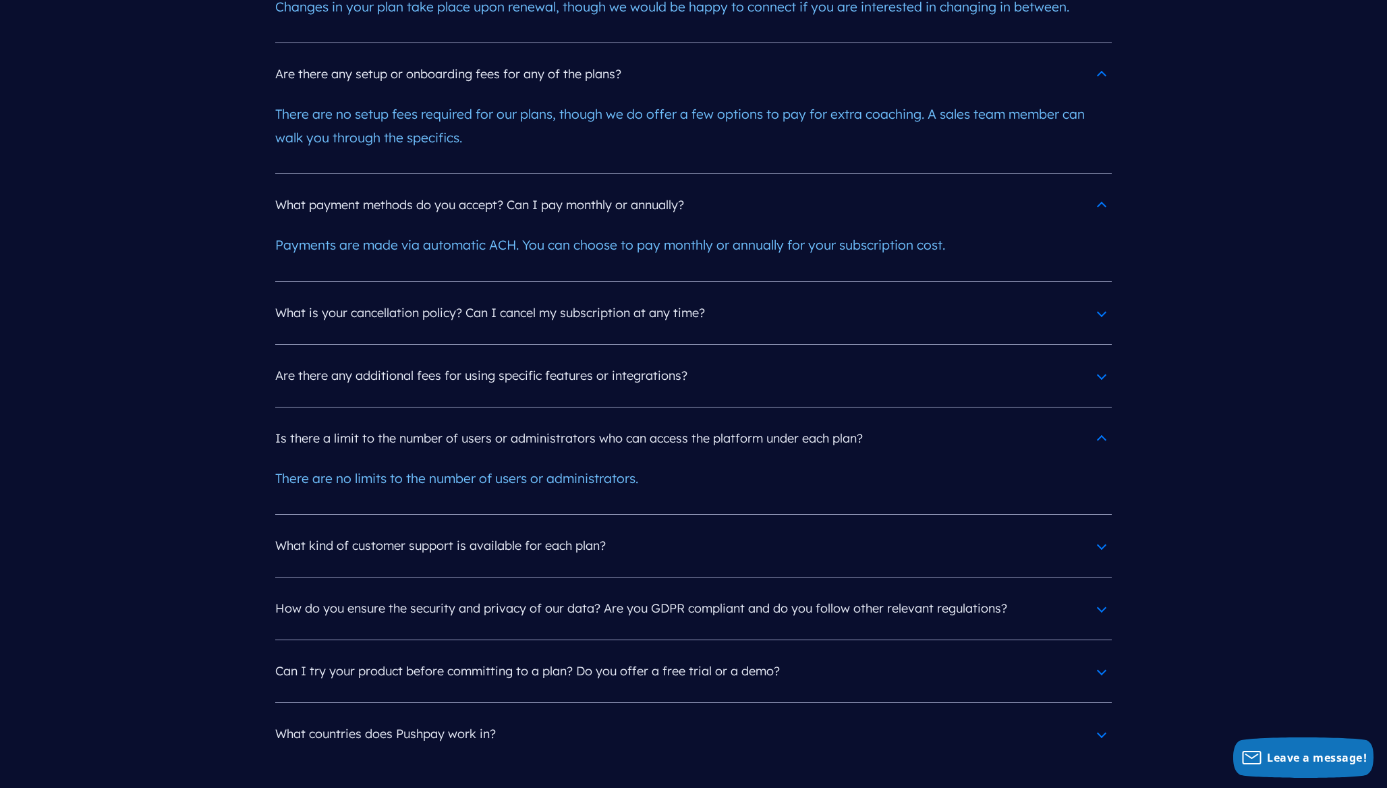
click at [503, 717] on h4 "What countries does Pushpay work in?" at bounding box center [693, 734] width 837 height 35
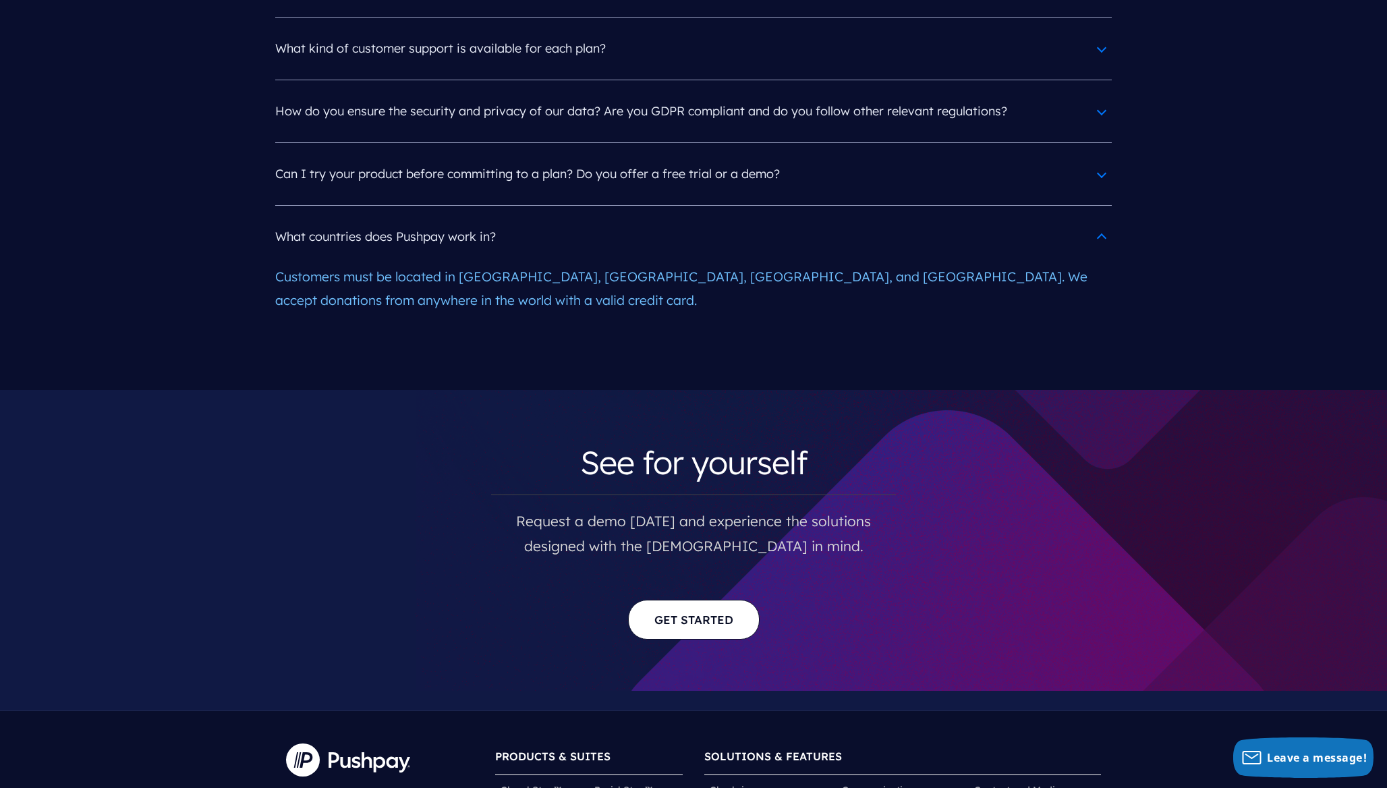
scroll to position [6954, 0]
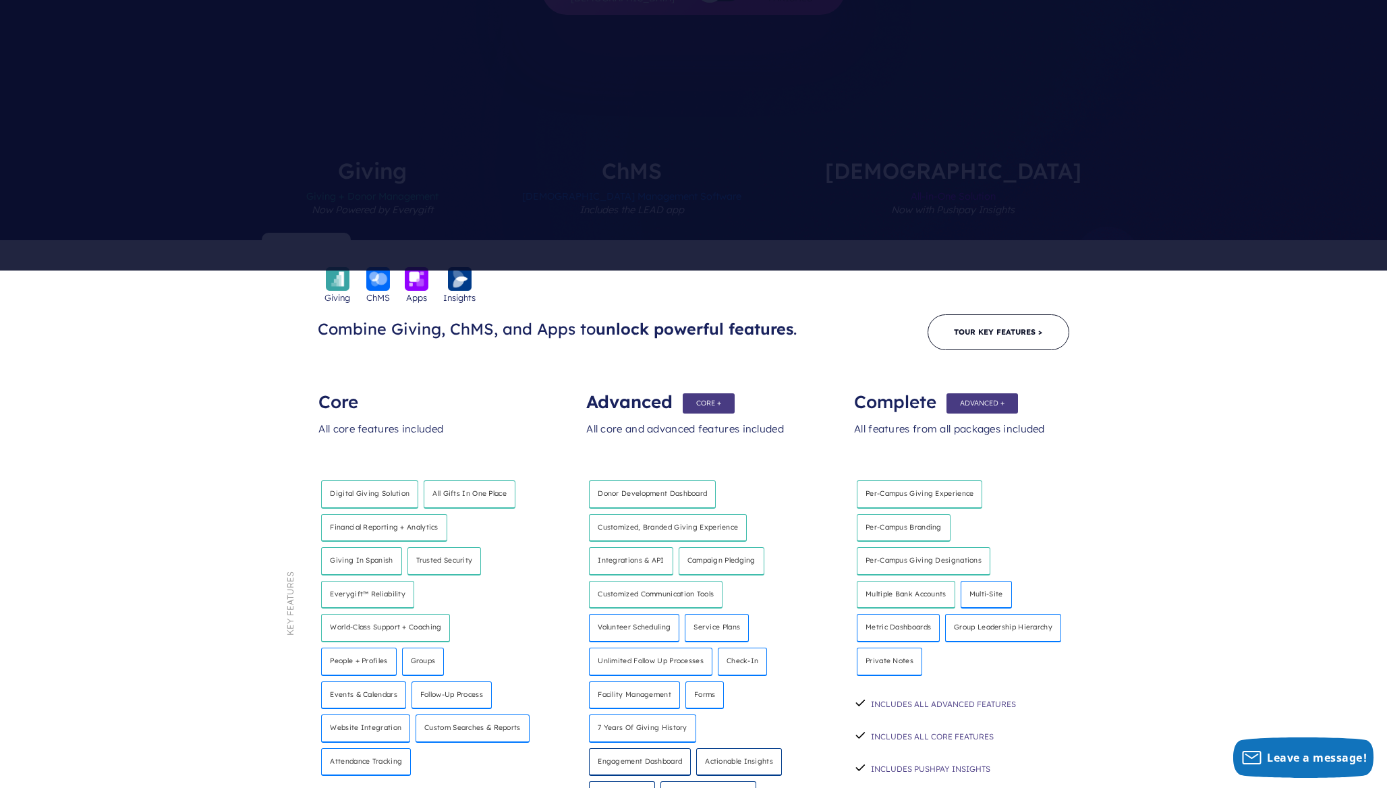
scroll to position [0, 0]
